Goal: Task Accomplishment & Management: Use online tool/utility

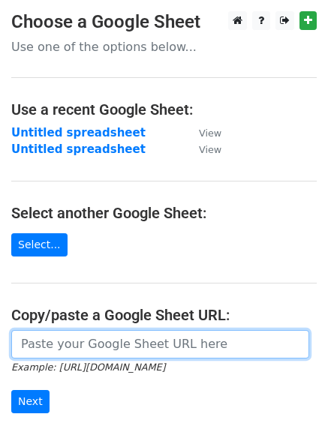
click at [230, 351] on input "url" at bounding box center [160, 344] width 298 height 29
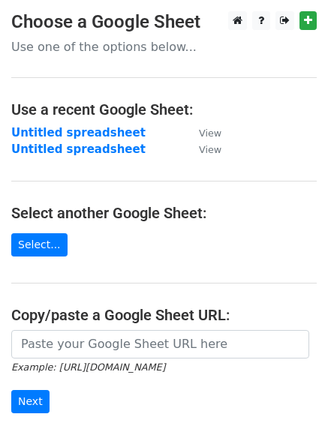
click at [214, 255] on main "Choose a Google Sheet Use one of the options below... Use a recent Google Sheet…" at bounding box center [164, 252] width 328 height 483
click at [43, 239] on link "Select..." at bounding box center [39, 244] width 56 height 23
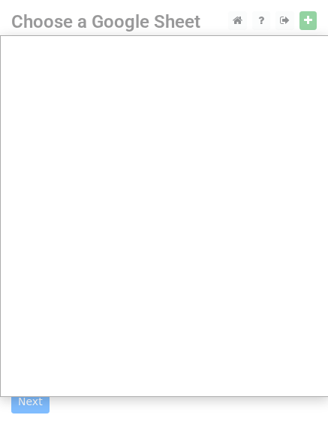
click at [309, 21] on div at bounding box center [164, 307] width 328 height 614
click at [281, 23] on div at bounding box center [164, 307] width 328 height 614
click at [311, 25] on div at bounding box center [164, 307] width 328 height 614
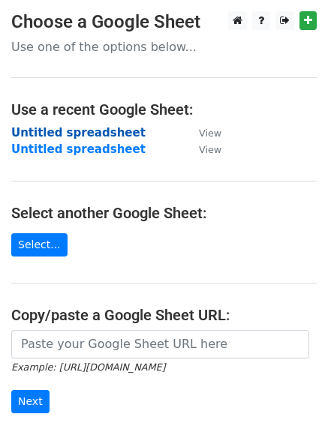
click at [60, 133] on strong "Untitled spreadsheet" at bounding box center [78, 133] width 134 height 14
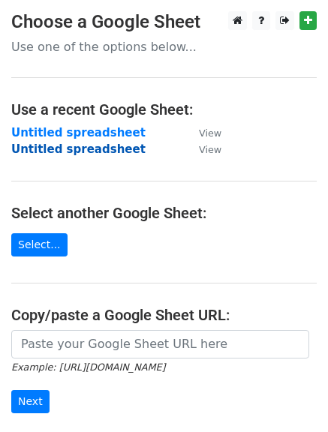
click at [65, 150] on strong "Untitled spreadsheet" at bounding box center [78, 150] width 134 height 14
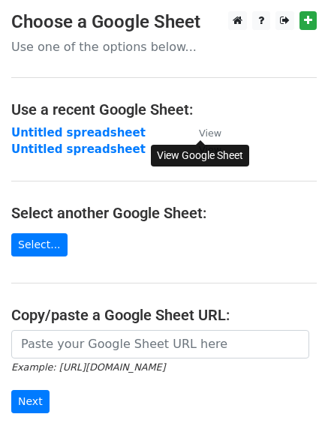
click at [208, 134] on small "View" at bounding box center [210, 133] width 23 height 11
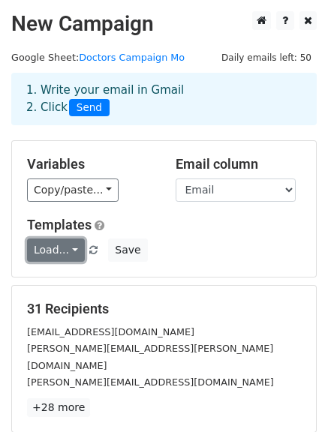
click at [68, 250] on link "Load..." at bounding box center [56, 250] width 58 height 23
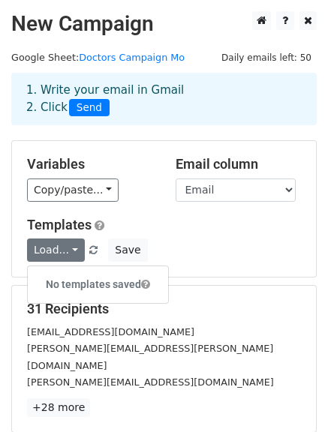
click at [176, 236] on div "Templates Load... No templates saved Save" at bounding box center [164, 240] width 296 height 46
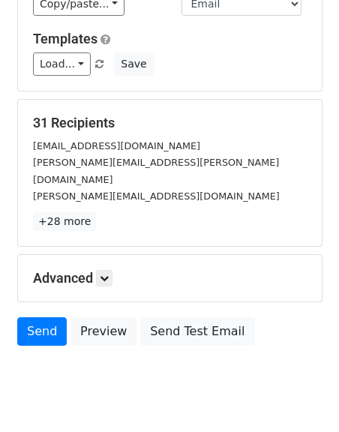
scroll to position [187, 0]
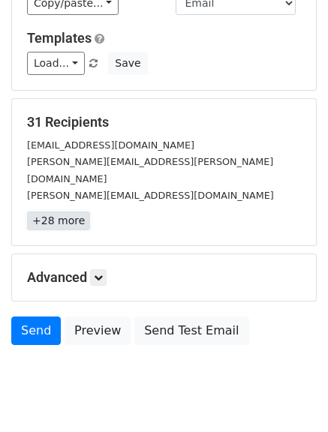
click at [67, 212] on link "+28 more" at bounding box center [58, 221] width 63 height 19
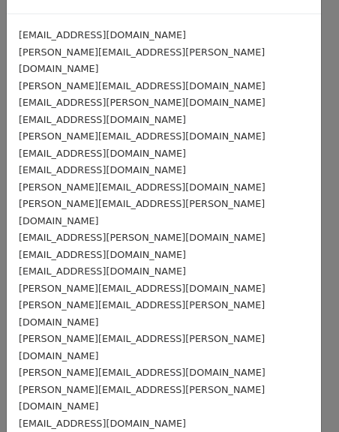
scroll to position [227, 0]
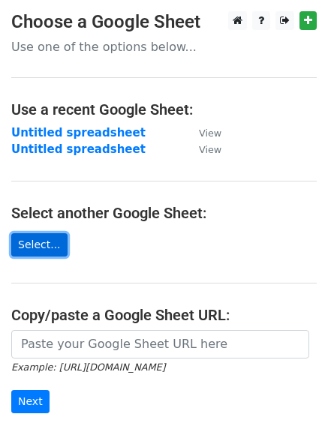
click at [41, 244] on link "Select..." at bounding box center [39, 244] width 56 height 23
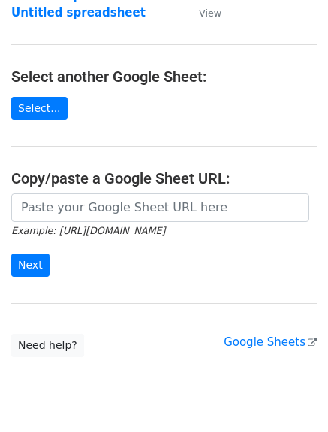
scroll to position [139, 0]
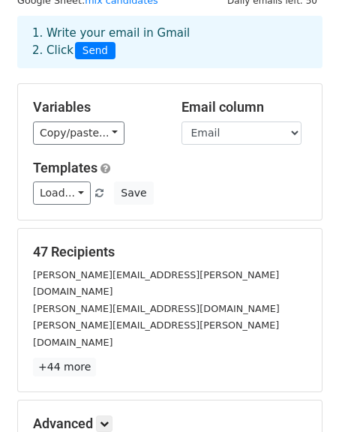
scroll to position [59, 0]
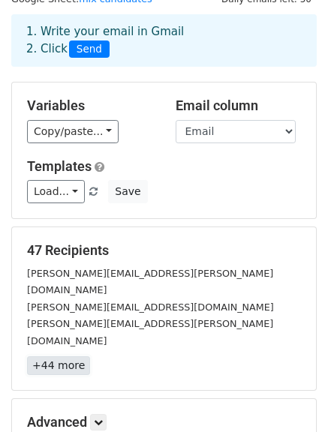
click at [57, 356] on link "+44 more" at bounding box center [58, 365] width 63 height 19
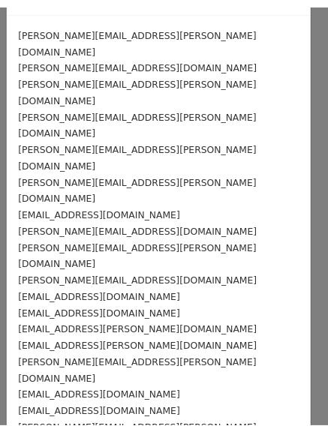
scroll to position [0, 0]
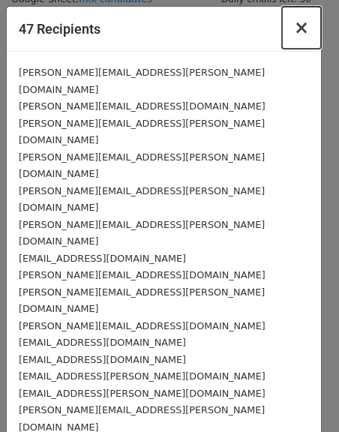
click at [296, 28] on span "×" at bounding box center [301, 27] width 15 height 21
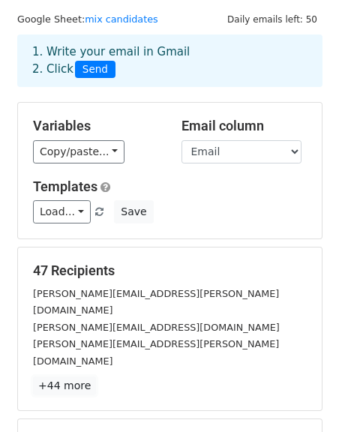
scroll to position [38, 0]
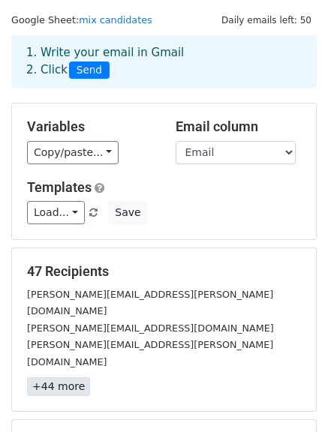
click at [55, 377] on link "+44 more" at bounding box center [58, 386] width 63 height 19
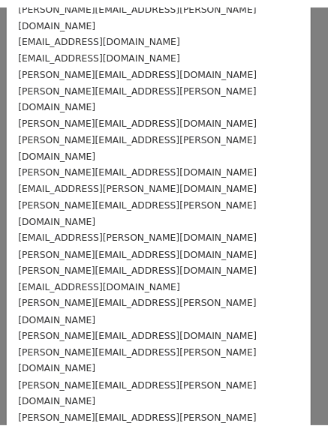
scroll to position [498, 0]
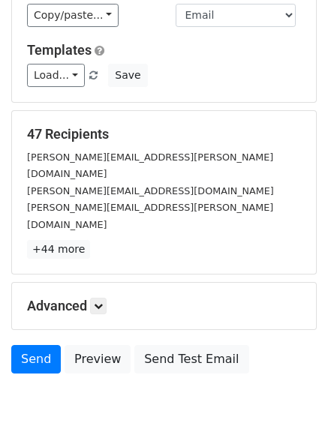
scroll to position [176, 0]
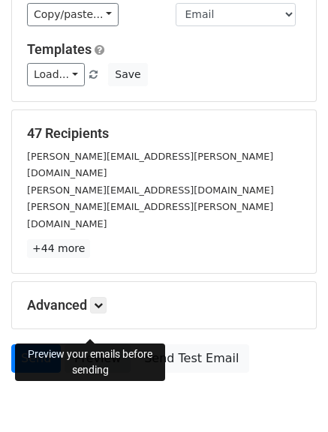
click at [93, 344] on link "Preview" at bounding box center [98, 358] width 66 height 29
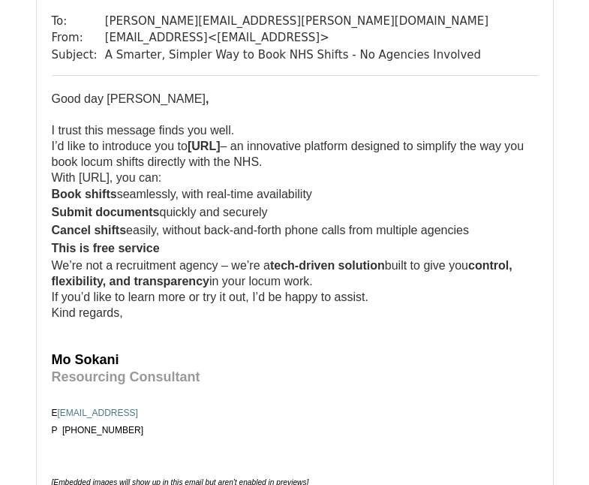
scroll to position [1691, 0]
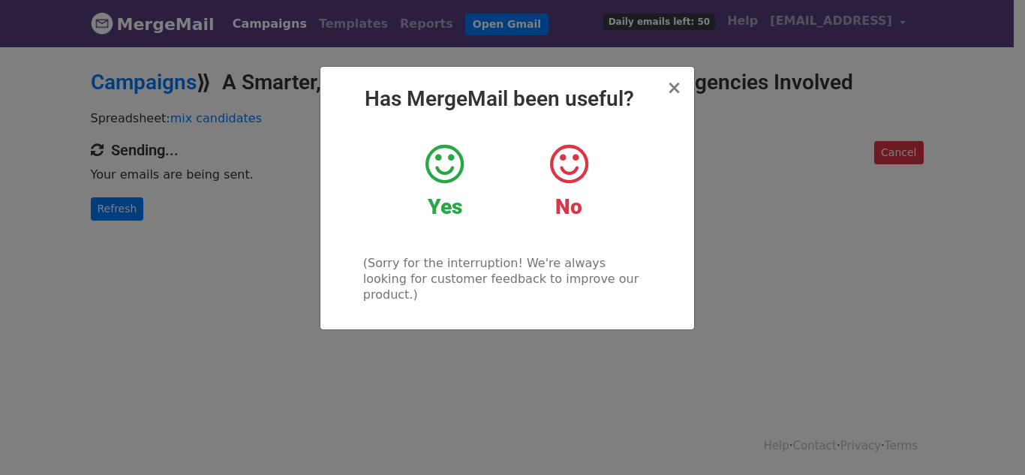
click at [449, 170] on icon at bounding box center [444, 164] width 38 height 45
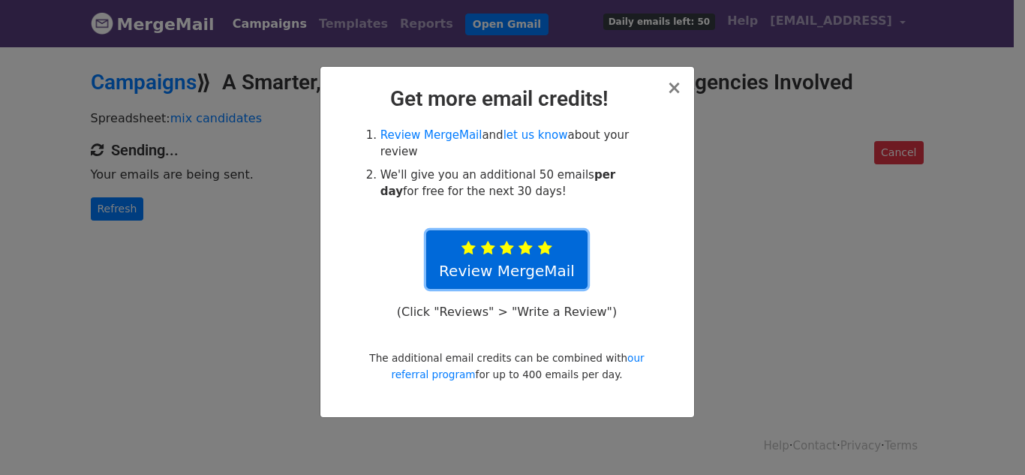
click at [551, 238] on link "Review MergeMail" at bounding box center [506, 259] width 161 height 59
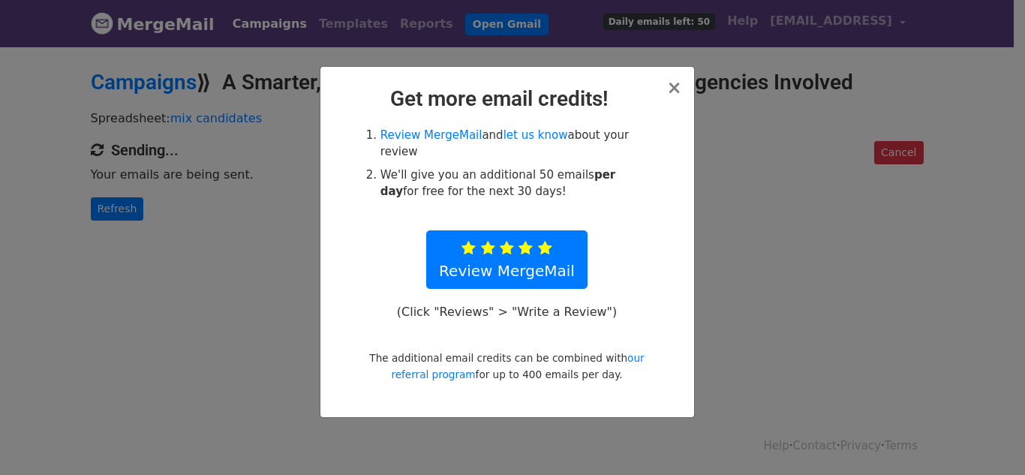
click at [682, 90] on div "× Get more email credits! Review MergeMail and let us know about your review We…" at bounding box center [507, 242] width 374 height 350
click at [671, 91] on span "×" at bounding box center [673, 87] width 15 height 21
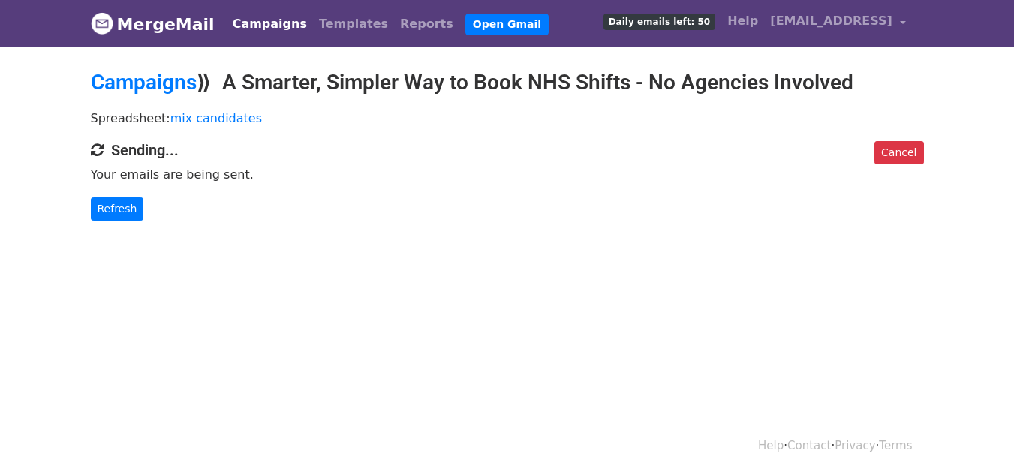
scroll to position [2, 0]
